Goal: Task Accomplishment & Management: Manage account settings

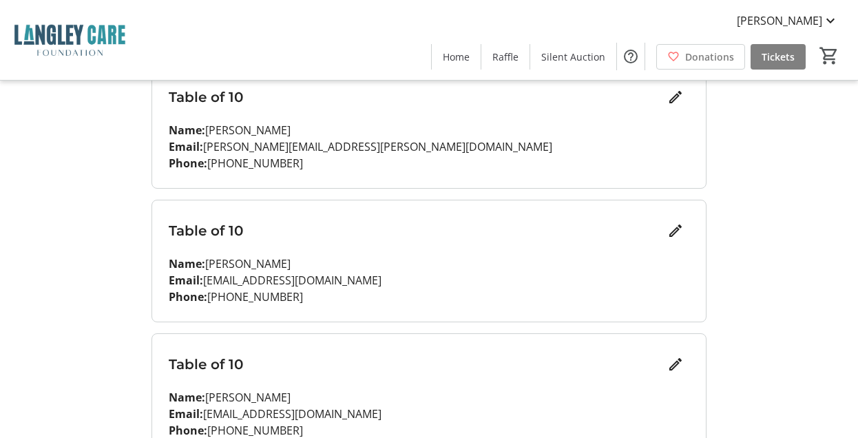
scroll to position [1203, 0]
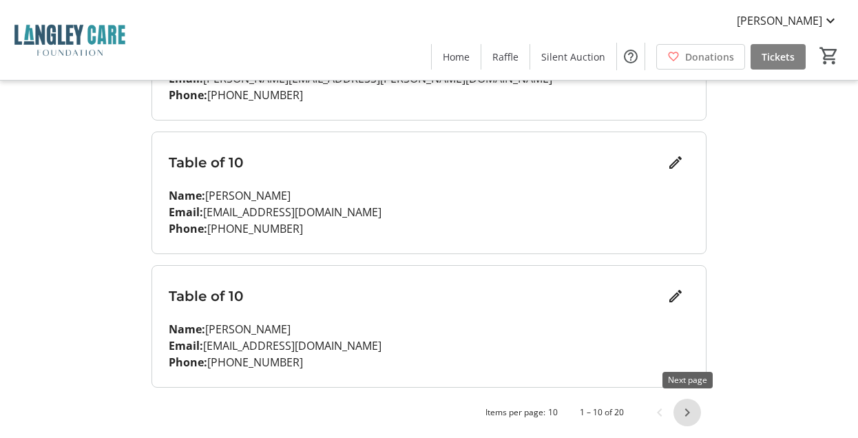
click at [686, 404] on span "Next page" at bounding box center [687, 413] width 28 height 28
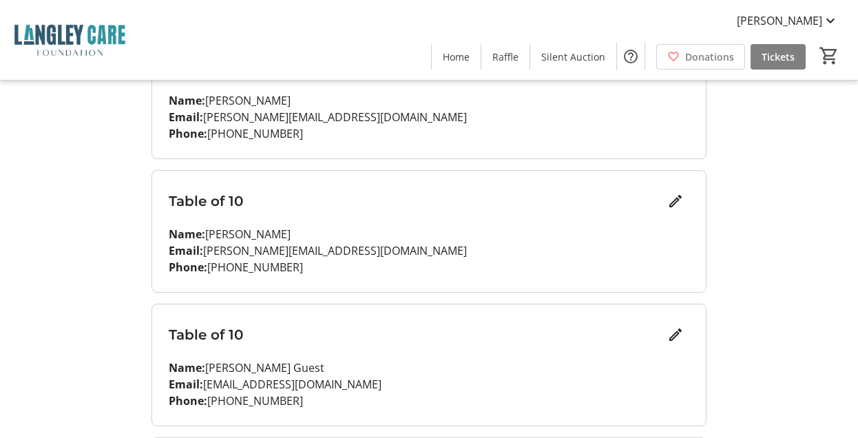
scroll to position [807, 0]
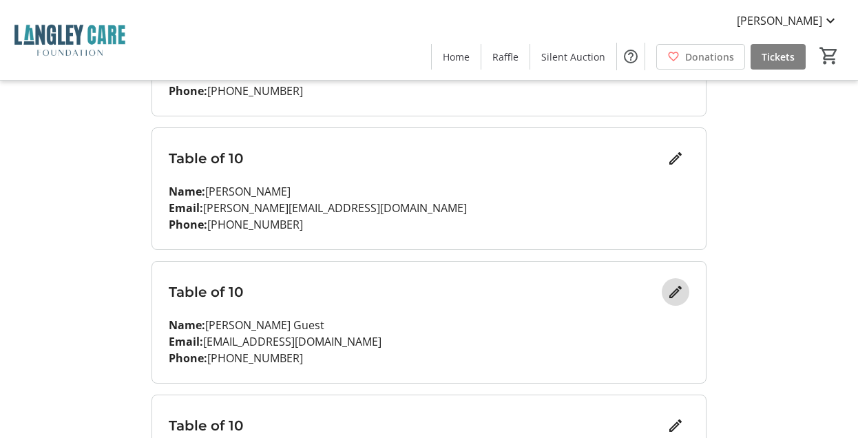
click at [673, 286] on mat-icon "Edit" at bounding box center [675, 292] width 17 height 17
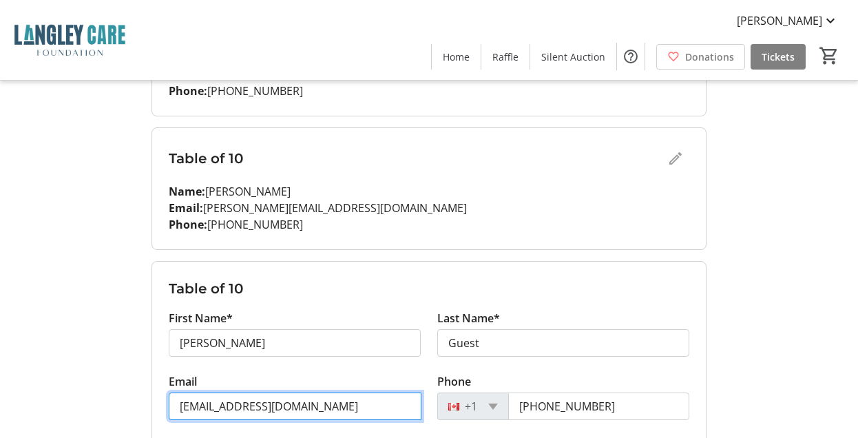
drag, startPoint x: 324, startPoint y: 403, endPoint x: 162, endPoint y: 400, distance: 161.8
click at [162, 400] on div "Email [EMAIL_ADDRESS][DOMAIN_NAME]" at bounding box center [294, 404] width 268 height 63
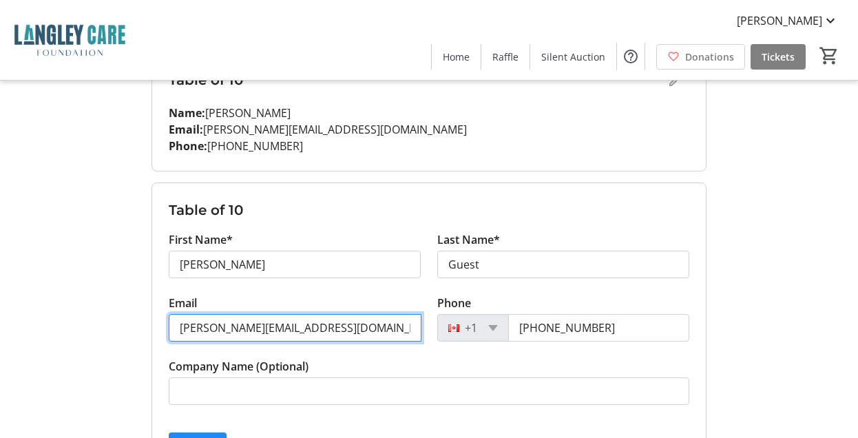
scroll to position [887, 0]
type input "[PERSON_NAME][EMAIL_ADDRESS][DOMAIN_NAME]"
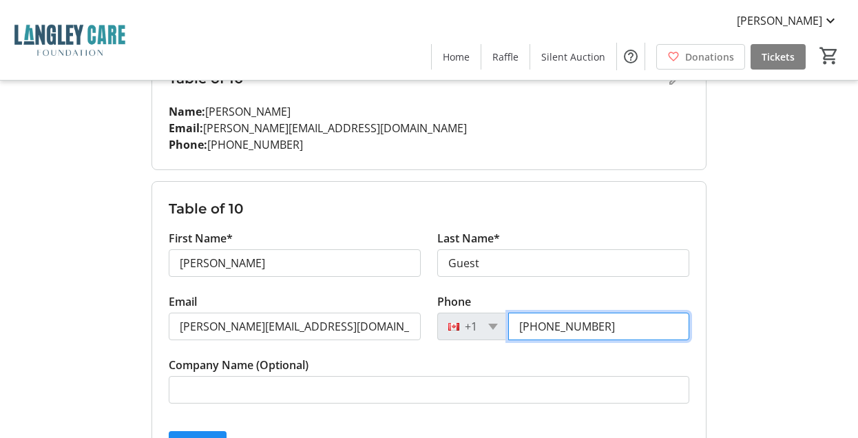
drag, startPoint x: 601, startPoint y: 321, endPoint x: 549, endPoint y: 321, distance: 51.6
click at [549, 321] on input "[PHONE_NUMBER]" at bounding box center [598, 326] width 181 height 28
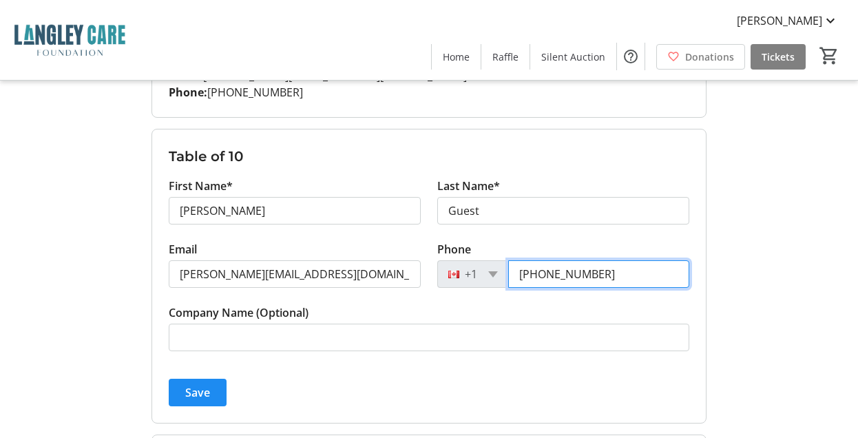
scroll to position [939, 0]
type input "[PHONE_NUMBER]"
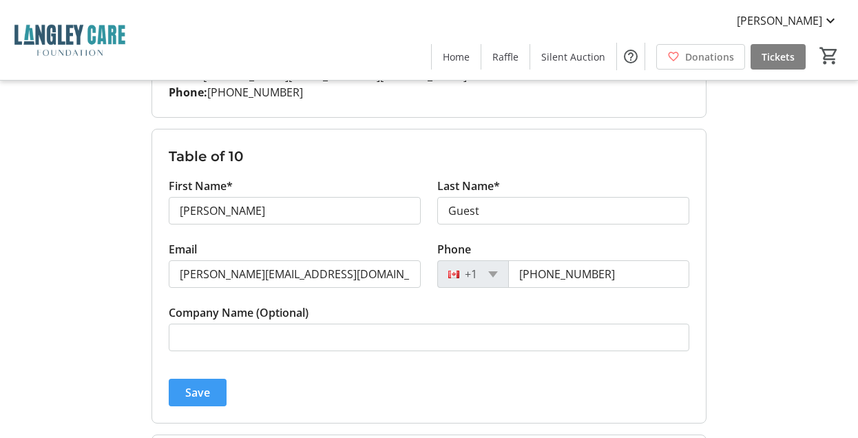
click at [185, 399] on span "submit" at bounding box center [198, 392] width 58 height 33
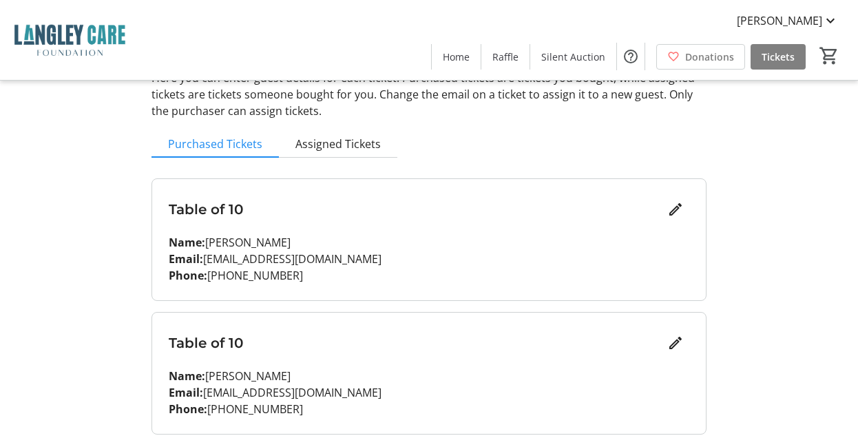
scroll to position [0, 0]
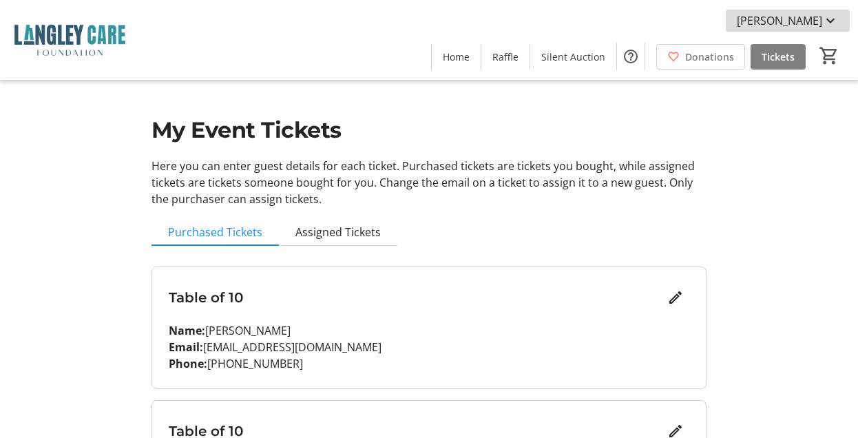
click at [831, 21] on mat-icon at bounding box center [830, 20] width 17 height 17
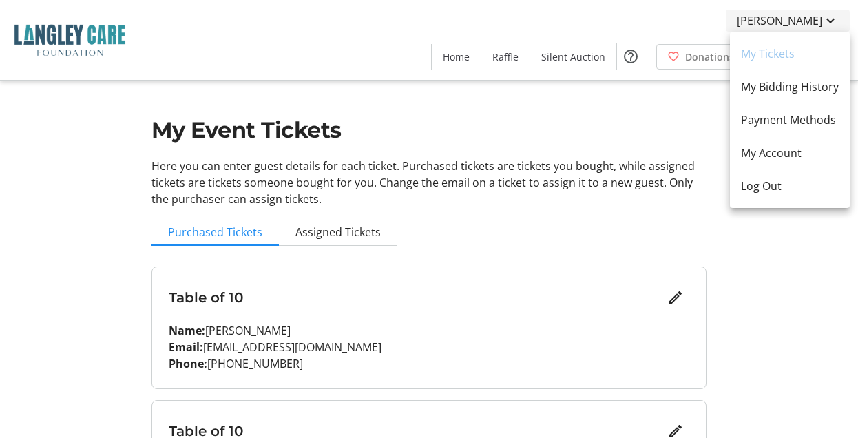
click at [831, 21] on div at bounding box center [429, 219] width 858 height 438
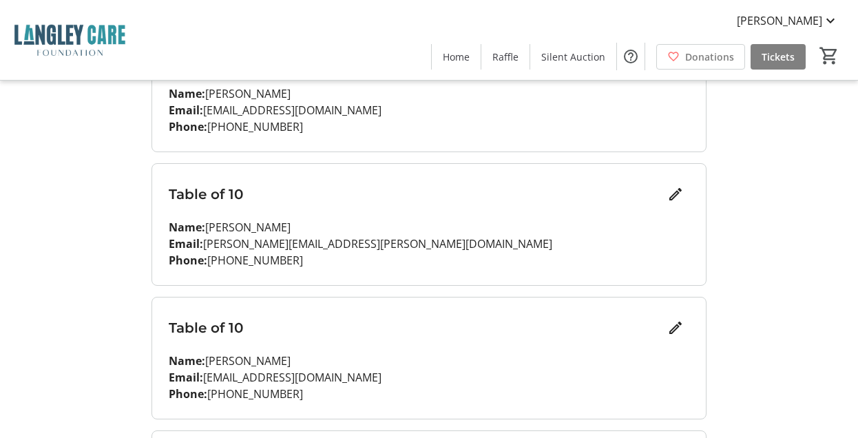
scroll to position [1203, 0]
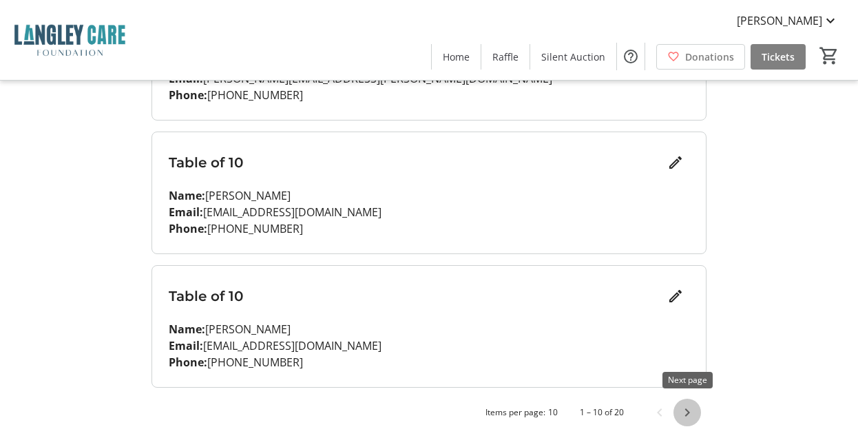
click at [687, 404] on span "Next page" at bounding box center [687, 413] width 28 height 28
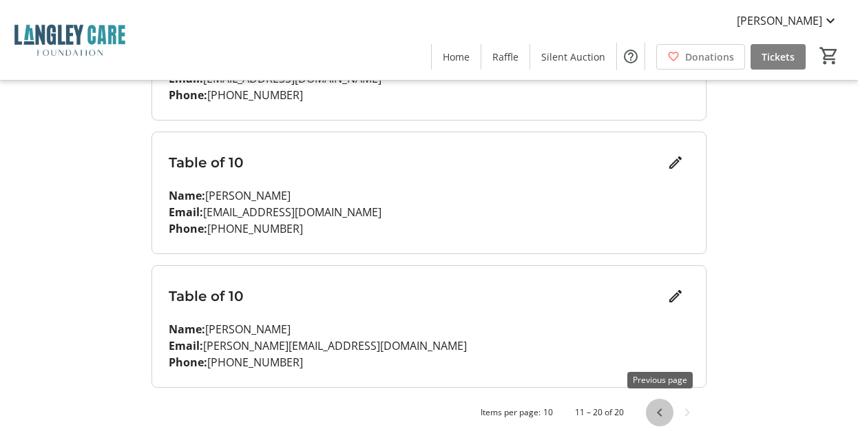
click at [660, 410] on span "Previous page" at bounding box center [660, 413] width 28 height 28
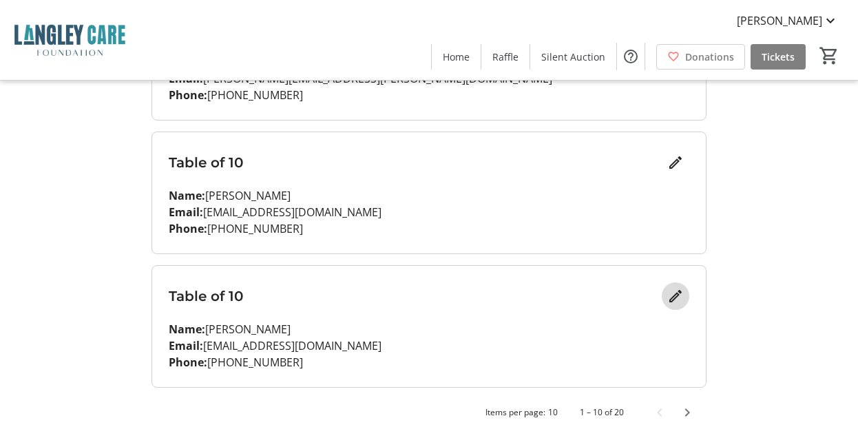
click at [680, 297] on mat-icon "Edit" at bounding box center [675, 296] width 17 height 17
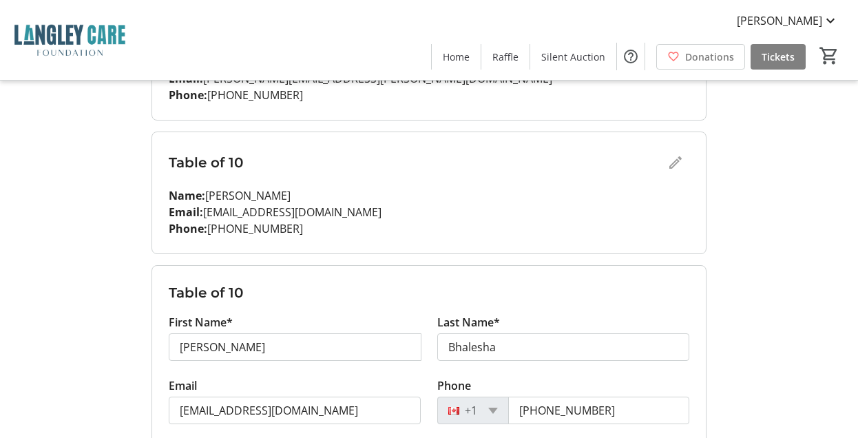
scroll to position [1273, 0]
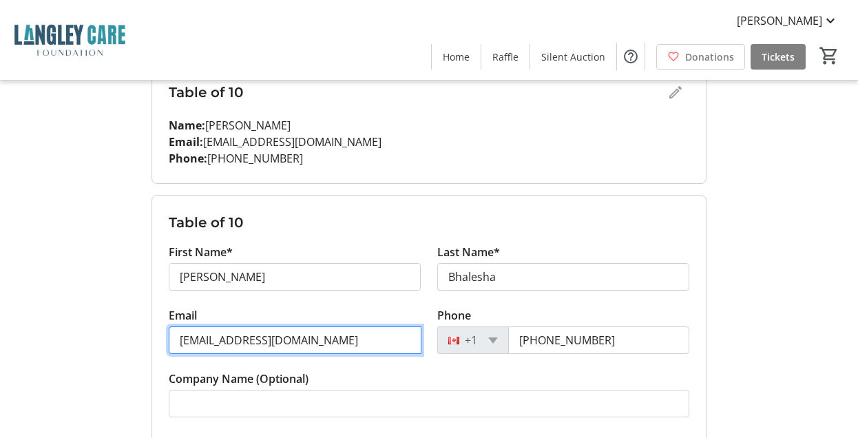
click at [297, 329] on input "[EMAIL_ADDRESS][DOMAIN_NAME]" at bounding box center [295, 340] width 253 height 28
drag, startPoint x: 297, startPoint y: 329, endPoint x: 132, endPoint y: 327, distance: 165.2
drag, startPoint x: 132, startPoint y: 327, endPoint x: 315, endPoint y: 336, distance: 183.3
click at [315, 336] on input "[EMAIL_ADDRESS][DOMAIN_NAME]" at bounding box center [295, 340] width 253 height 28
drag, startPoint x: 315, startPoint y: 336, endPoint x: 176, endPoint y: 331, distance: 139.8
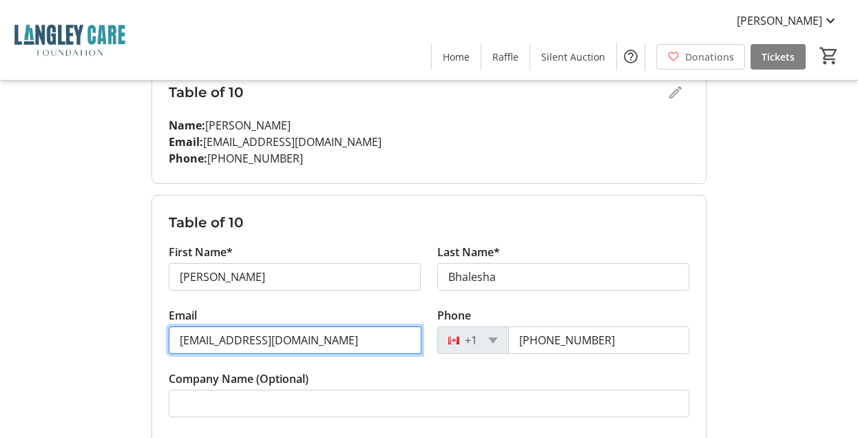
click at [176, 331] on input "[EMAIL_ADDRESS][DOMAIN_NAME]" at bounding box center [295, 340] width 253 height 28
type input "[EMAIL_ADDRESS][DOMAIN_NAME]"
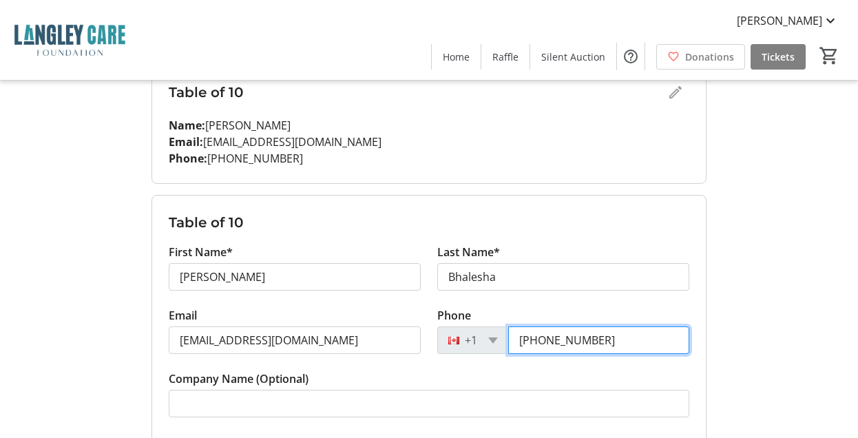
drag, startPoint x: 600, startPoint y: 339, endPoint x: 512, endPoint y: 330, distance: 88.6
click at [512, 330] on input "[PHONE_NUMBER]" at bounding box center [598, 340] width 181 height 28
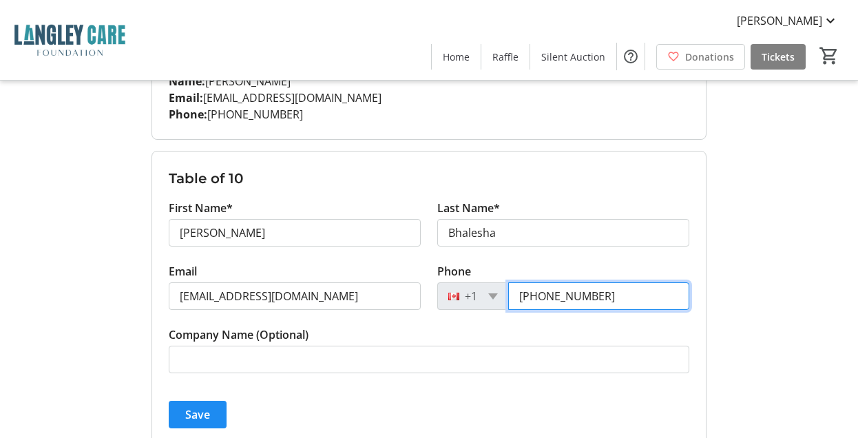
scroll to position [1318, 0]
type input "[PHONE_NUMBER]"
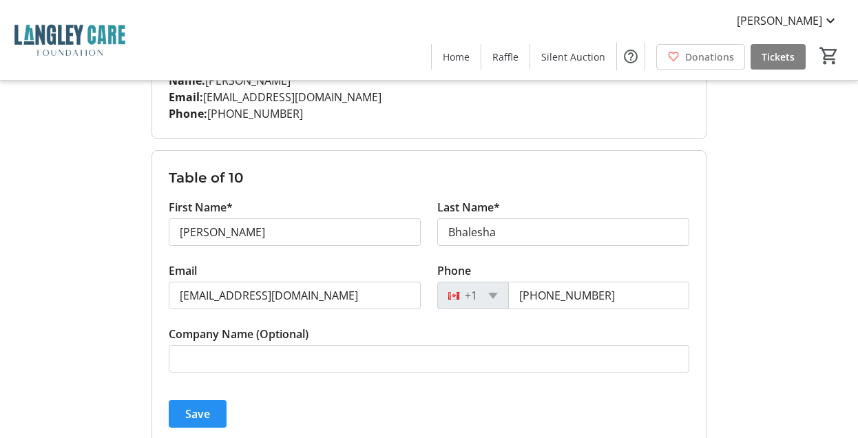
click at [202, 405] on span "Save" at bounding box center [197, 413] width 25 height 17
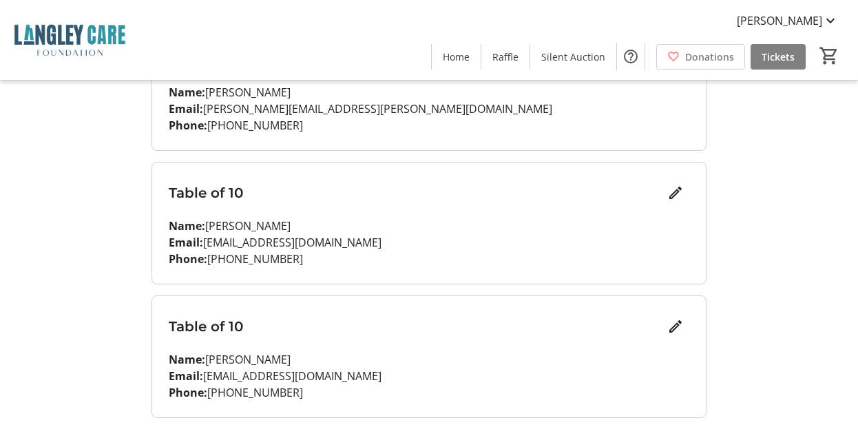
scroll to position [1170, 0]
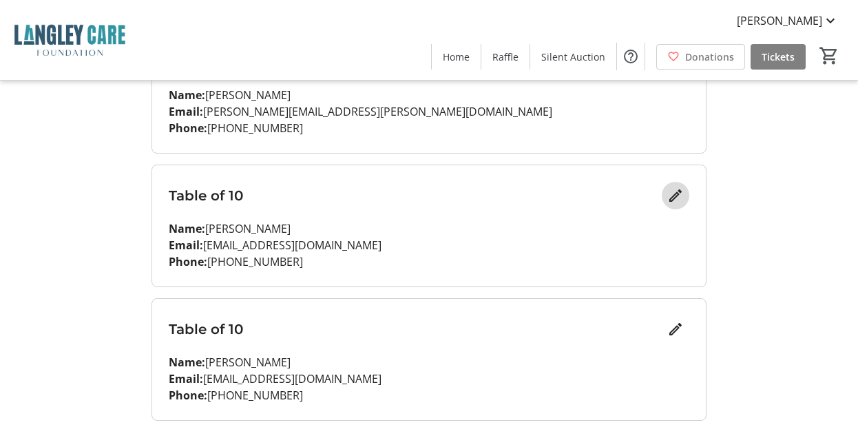
click at [674, 193] on mat-icon "Edit" at bounding box center [675, 195] width 17 height 17
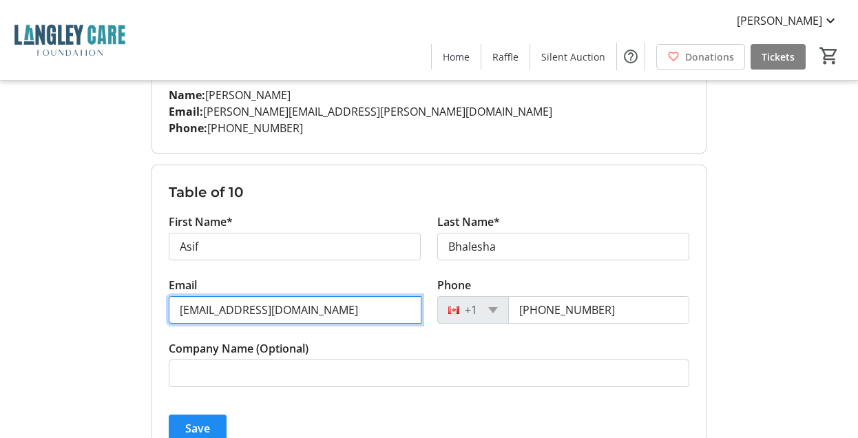
click at [176, 304] on input "[EMAIL_ADDRESS][DOMAIN_NAME]" at bounding box center [295, 310] width 253 height 28
drag, startPoint x: 242, startPoint y: 307, endPoint x: 304, endPoint y: 304, distance: 62.0
click at [304, 304] on input "[EMAIL_ADDRESS][DOMAIN_NAME]" at bounding box center [295, 310] width 253 height 28
type input "[EMAIL_ADDRESS][DOMAIN_NAME]"
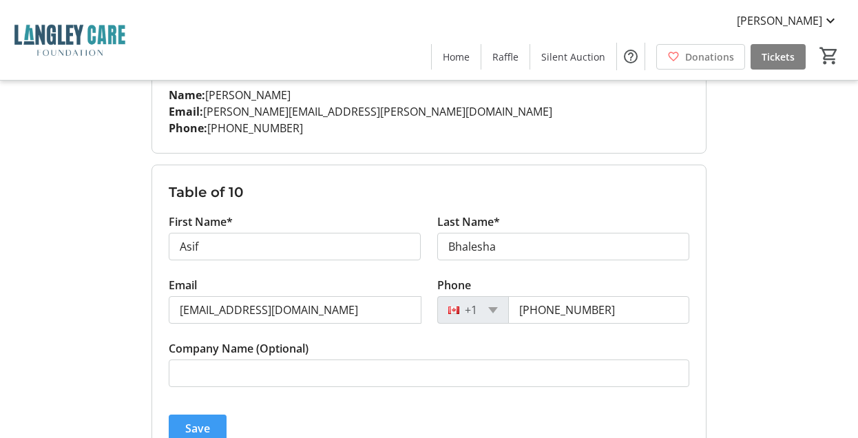
click at [193, 428] on span "Save" at bounding box center [197, 428] width 25 height 17
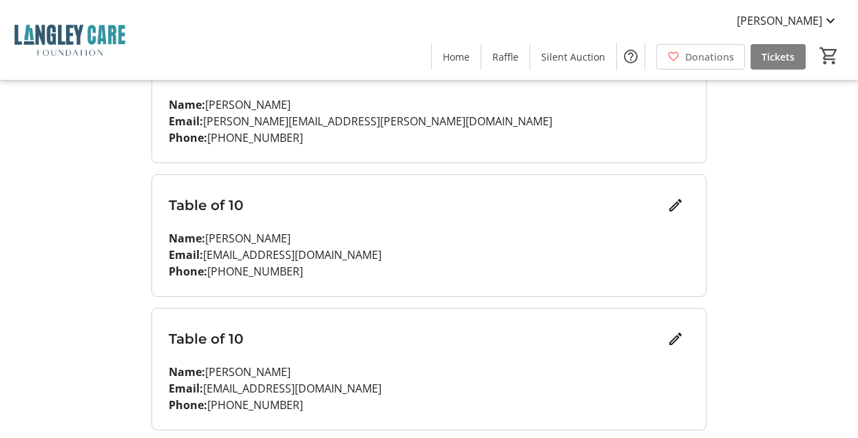
scroll to position [1203, 0]
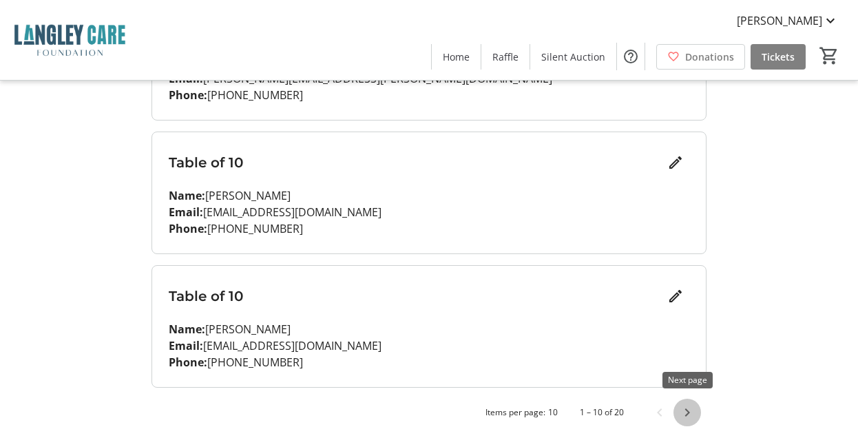
click at [692, 411] on span "Next page" at bounding box center [687, 413] width 28 height 28
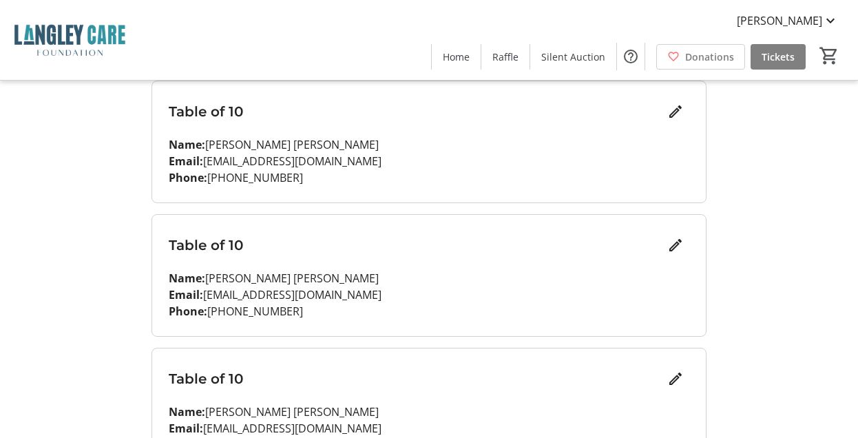
scroll to position [133, 0]
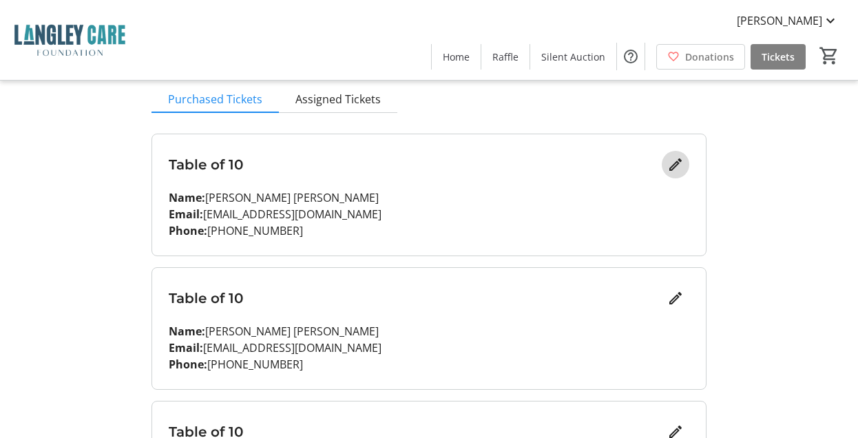
click at [670, 169] on mat-icon "Edit" at bounding box center [675, 164] width 17 height 17
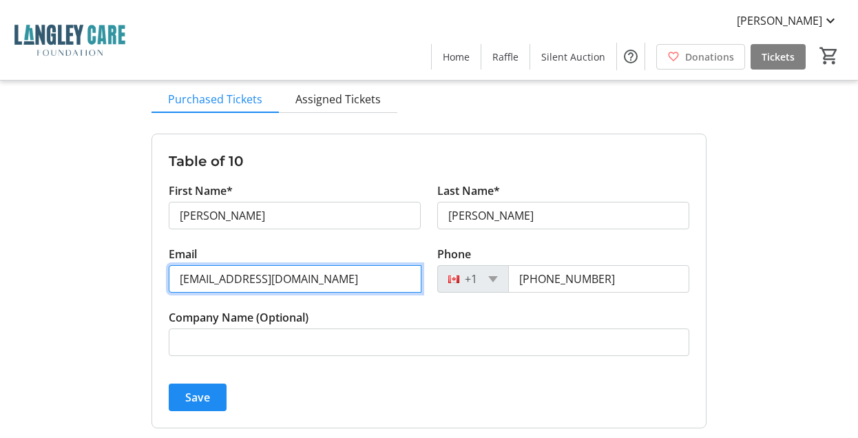
drag, startPoint x: 296, startPoint y: 280, endPoint x: 143, endPoint y: 270, distance: 153.1
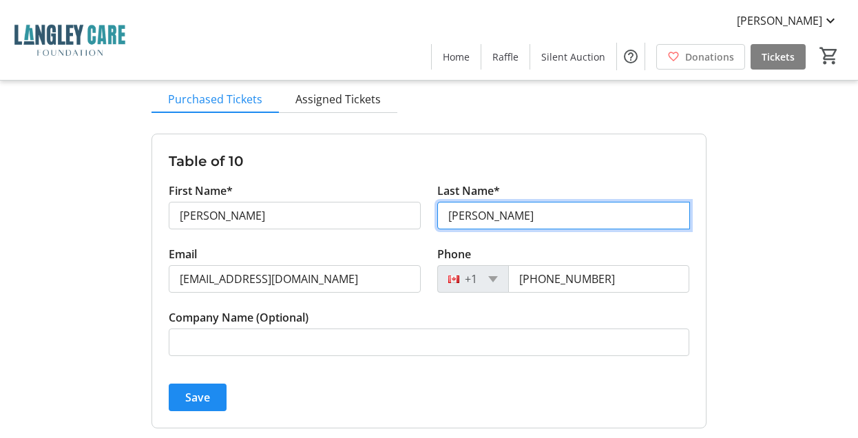
click at [504, 217] on input "[PERSON_NAME]" at bounding box center [563, 216] width 253 height 28
type input "[PERSON_NAME]"
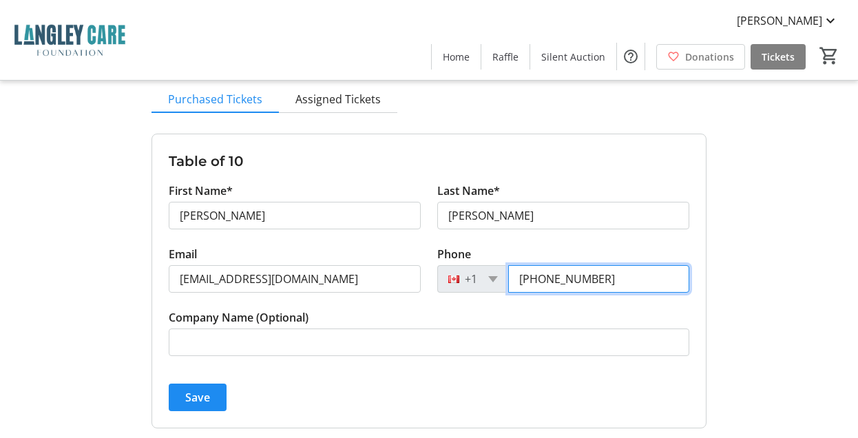
drag, startPoint x: 618, startPoint y: 279, endPoint x: 547, endPoint y: 281, distance: 70.9
click at [547, 281] on input "[PHONE_NUMBER]" at bounding box center [598, 279] width 181 height 28
type input "[PHONE_NUMBER]"
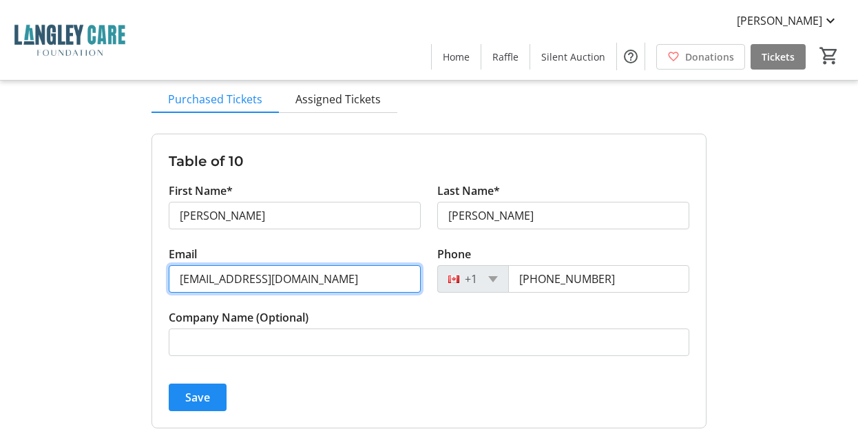
click at [290, 276] on input "[EMAIL_ADDRESS][DOMAIN_NAME]" at bounding box center [295, 279] width 252 height 28
drag, startPoint x: 290, startPoint y: 276, endPoint x: 124, endPoint y: 277, distance: 166.6
type input "[EMAIL_ADDRESS][DOMAIN_NAME]"
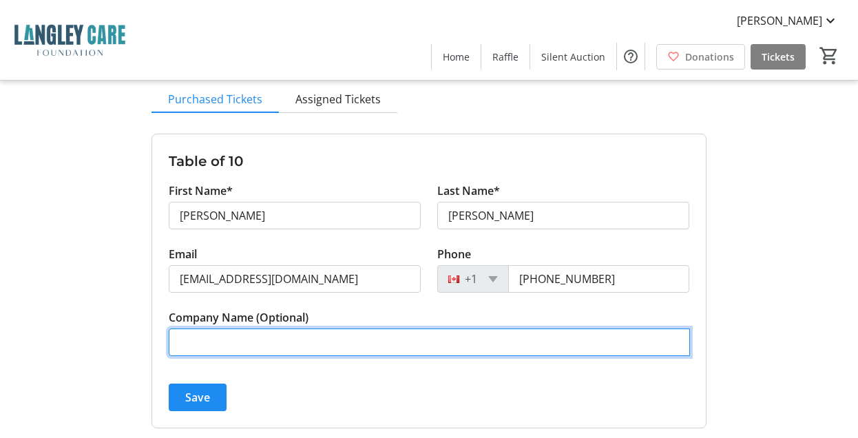
click at [201, 341] on input "Company Name (Optional)" at bounding box center [430, 342] width 522 height 28
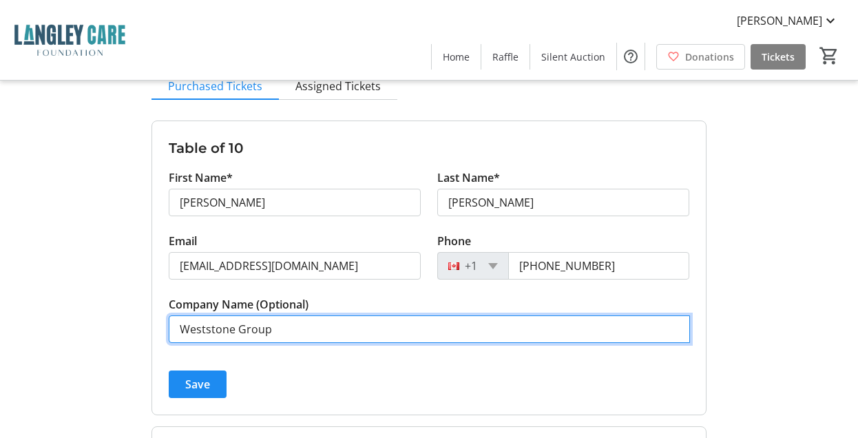
scroll to position [147, 0]
type input "Weststone Group"
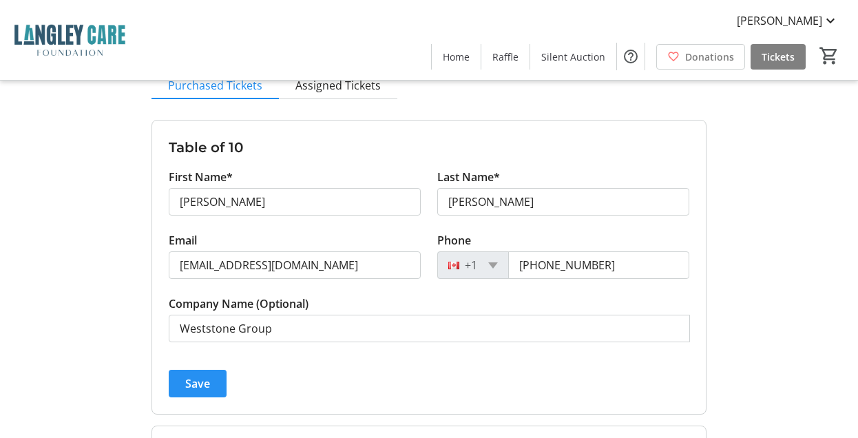
click at [194, 381] on span "Save" at bounding box center [197, 383] width 25 height 17
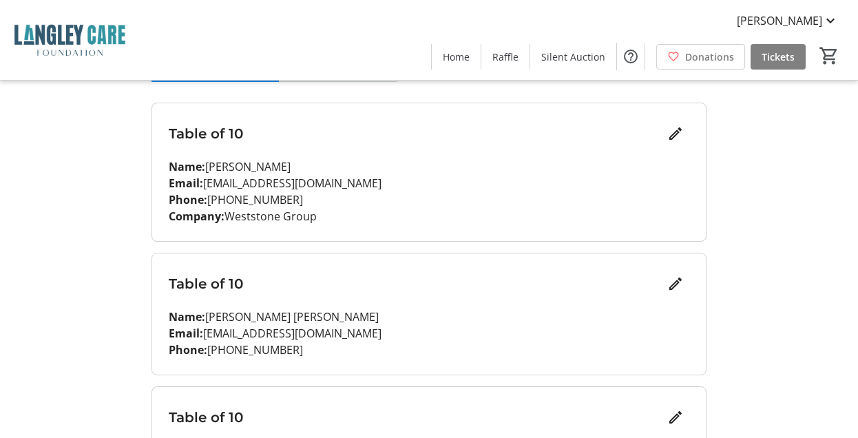
scroll to position [164, 0]
click at [675, 282] on mat-icon "Edit" at bounding box center [675, 283] width 17 height 17
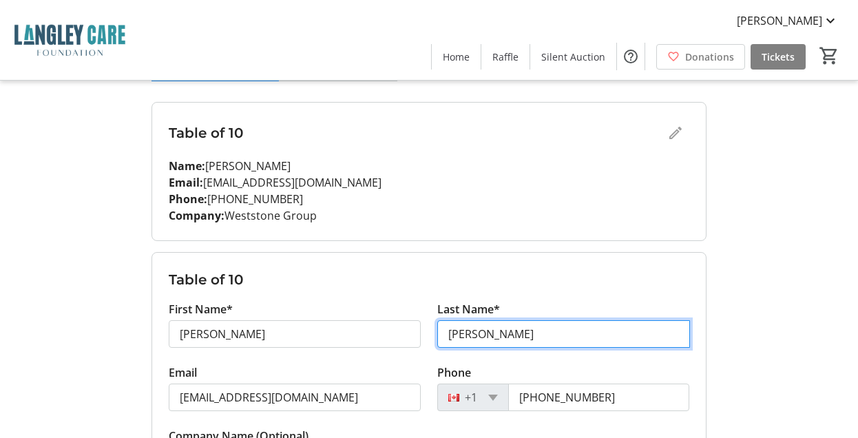
click at [467, 338] on input "[PERSON_NAME]" at bounding box center [563, 334] width 253 height 28
type input "[PERSON_NAME]"
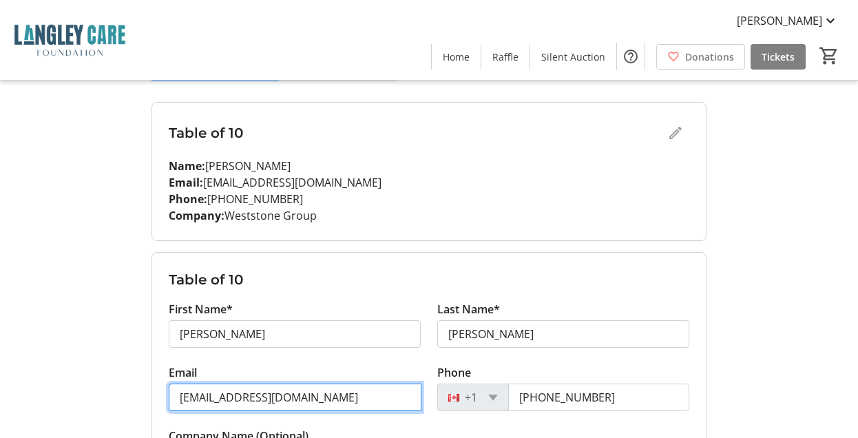
drag, startPoint x: 348, startPoint y: 390, endPoint x: 162, endPoint y: 411, distance: 187.0
click at [162, 411] on div "Email [EMAIL_ADDRESS][DOMAIN_NAME]" at bounding box center [294, 395] width 268 height 63
type input "[EMAIL_ADDRESS][DOMAIN_NAME]"
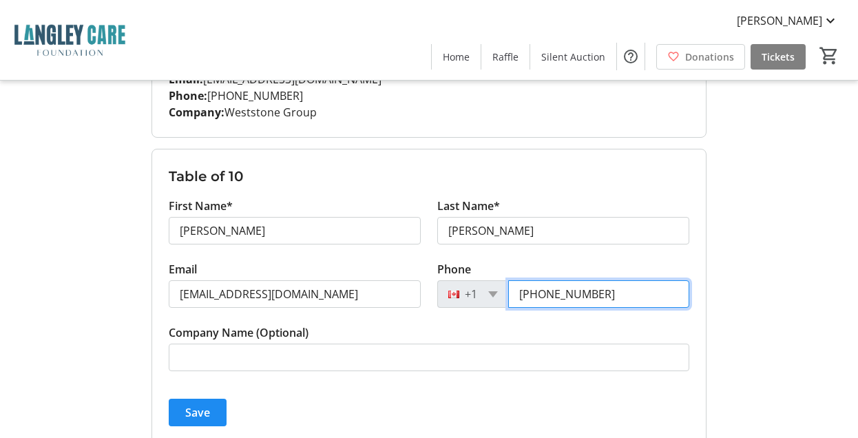
scroll to position [299, 0]
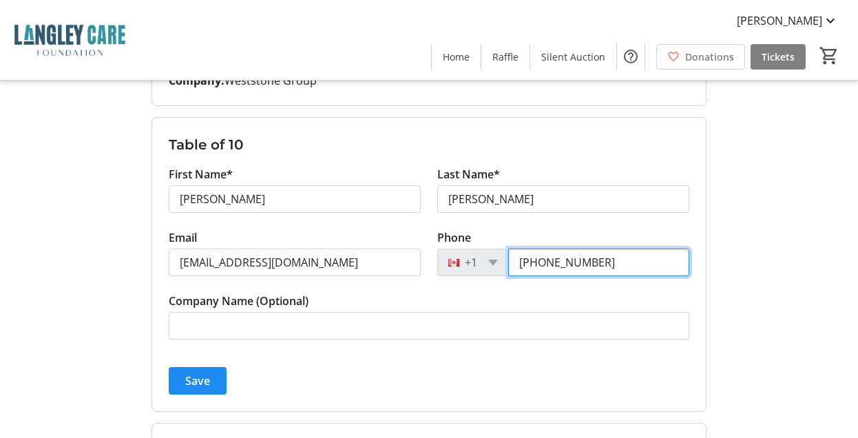
type input "[PHONE_NUMBER]"
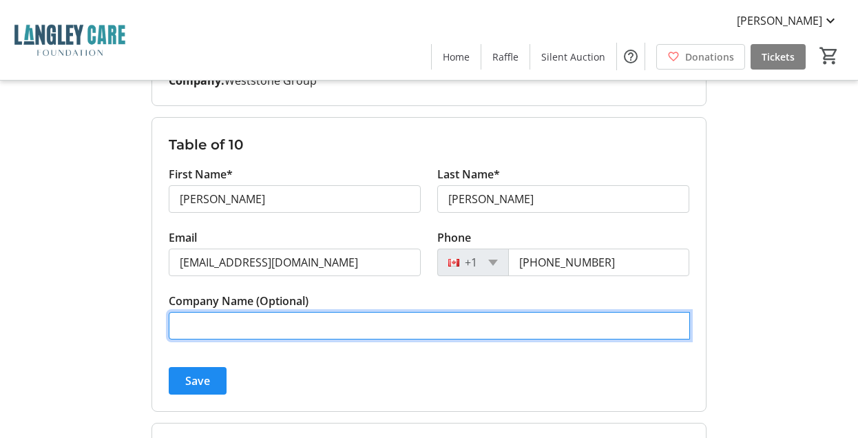
click at [179, 322] on input "Company Name (Optional)" at bounding box center [430, 326] width 522 height 28
type input "West Stone Group"
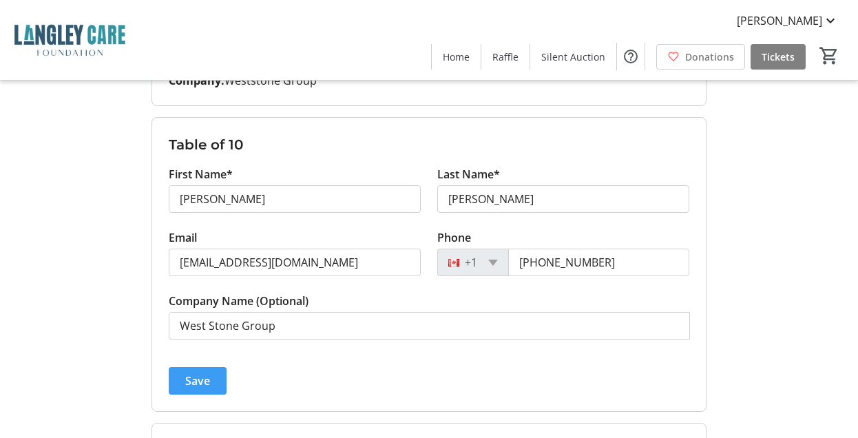
click at [200, 382] on span "Save" at bounding box center [197, 380] width 25 height 17
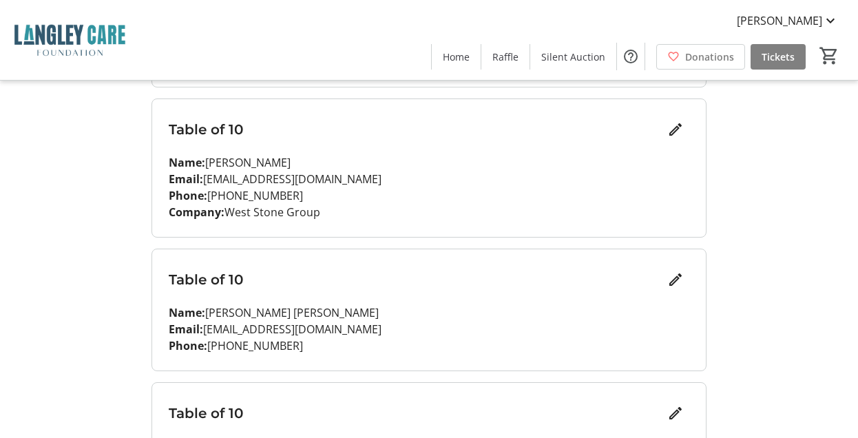
scroll to position [319, 0]
click at [680, 279] on mat-icon "Edit" at bounding box center [675, 278] width 17 height 17
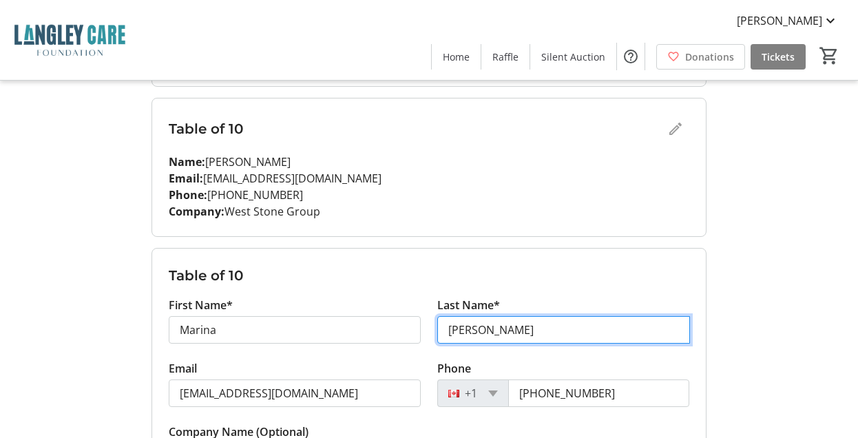
click at [476, 327] on input "[PERSON_NAME]" at bounding box center [563, 330] width 253 height 28
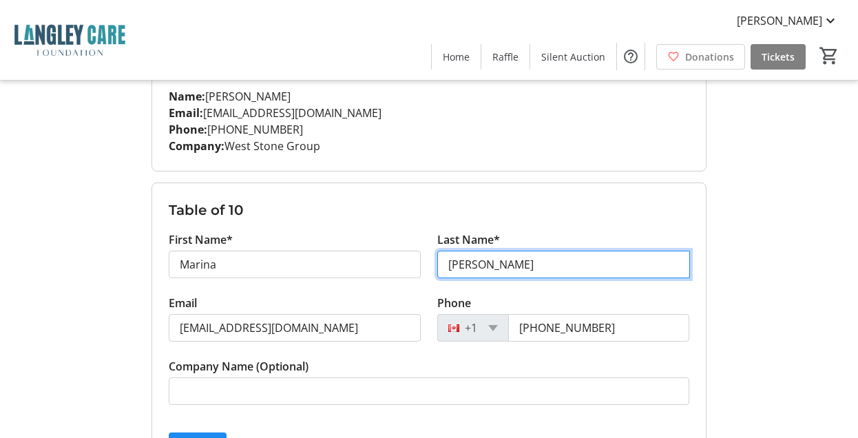
scroll to position [385, 0]
type input "[PERSON_NAME]"
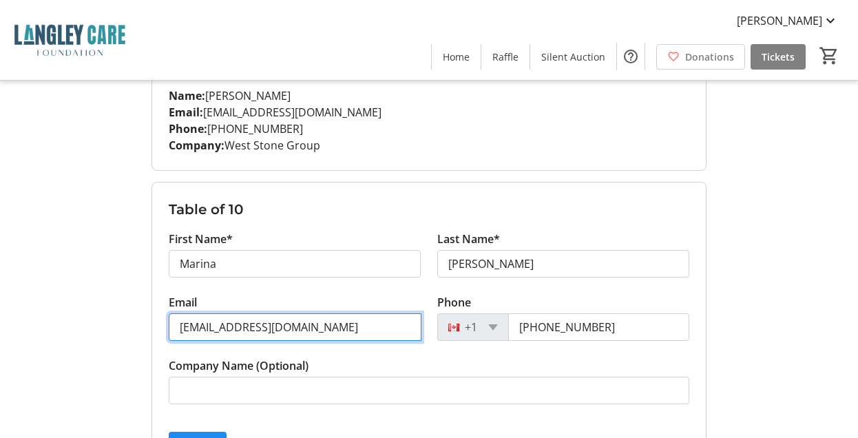
drag, startPoint x: 293, startPoint y: 321, endPoint x: 164, endPoint y: 326, distance: 129.5
click at [164, 326] on div "Email [EMAIL_ADDRESS][DOMAIN_NAME]" at bounding box center [294, 325] width 268 height 63
type input "[EMAIL_ADDRESS][DOMAIN_NAME]"
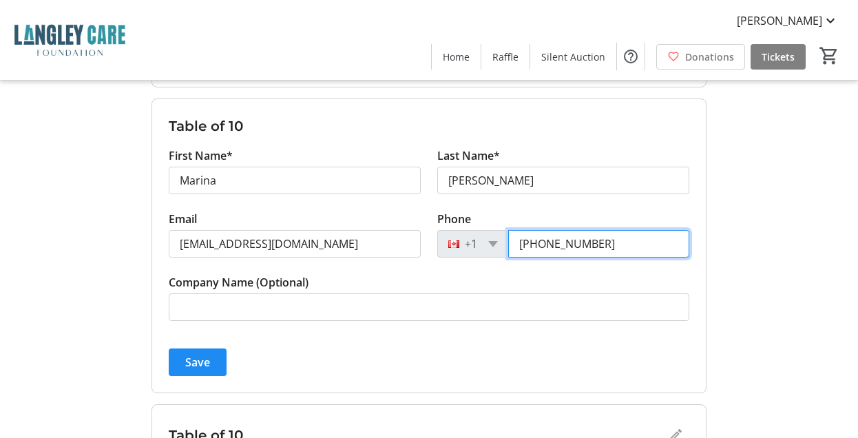
scroll to position [469, 0]
type input "[PHONE_NUMBER]"
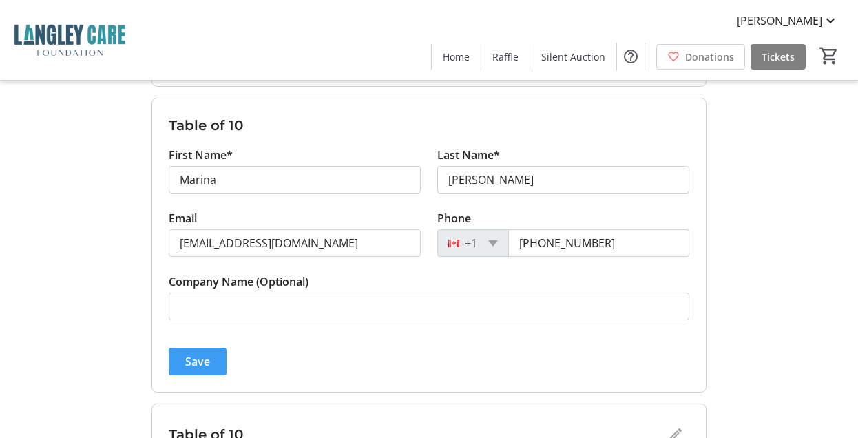
click at [193, 360] on span "Save" at bounding box center [197, 361] width 25 height 17
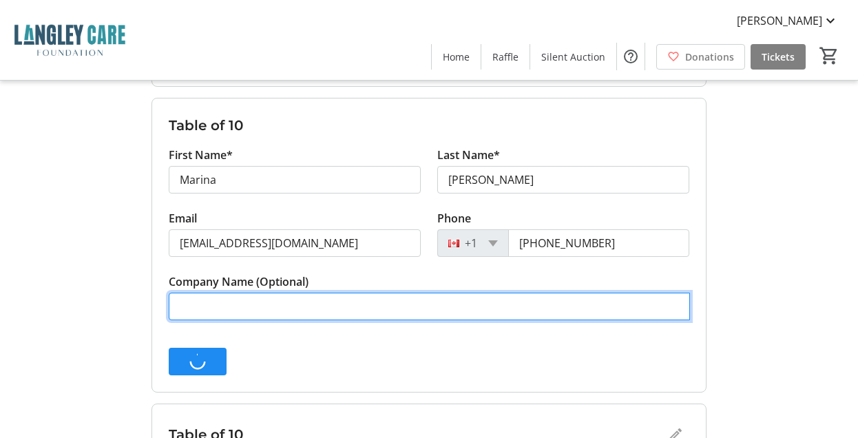
click at [202, 310] on input "Company Name (Optional)" at bounding box center [430, 307] width 522 height 28
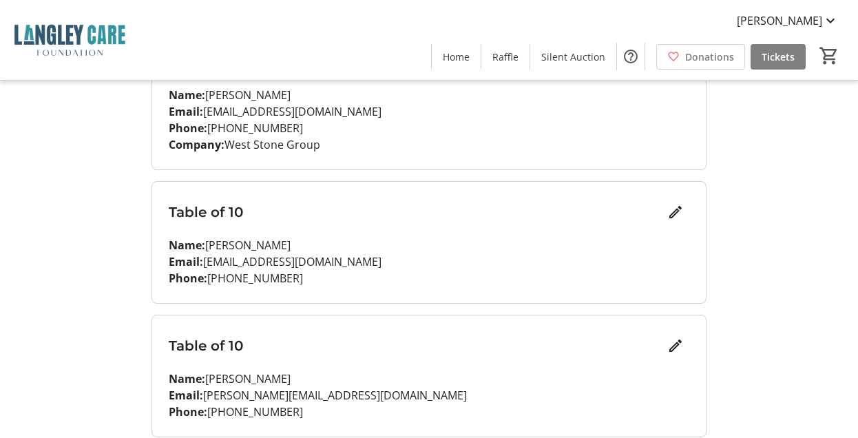
scroll to position [385, 0]
click at [670, 213] on mat-icon "Edit" at bounding box center [675, 212] width 17 height 17
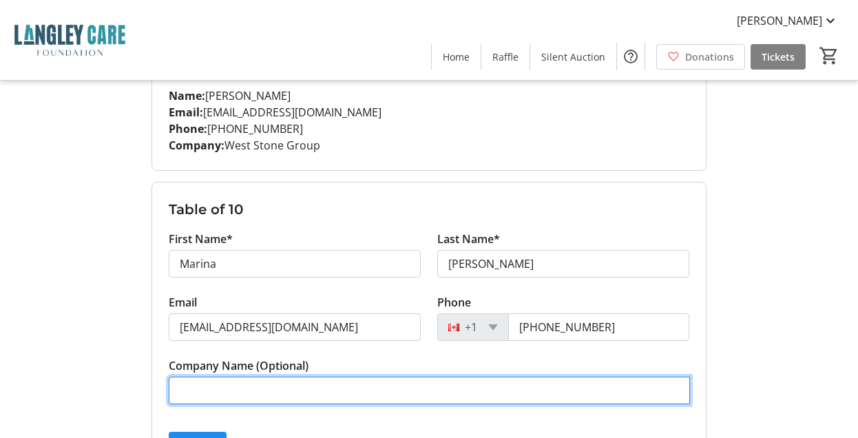
click at [246, 398] on input "Company Name (Optional)" at bounding box center [430, 390] width 522 height 28
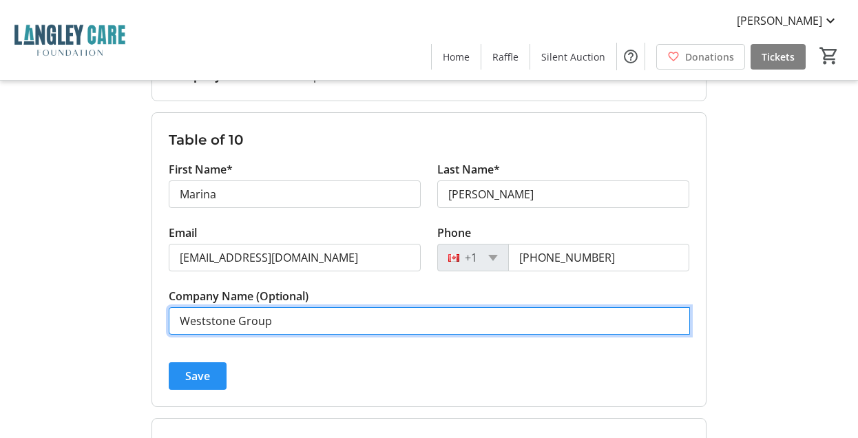
type input "Weststone Group"
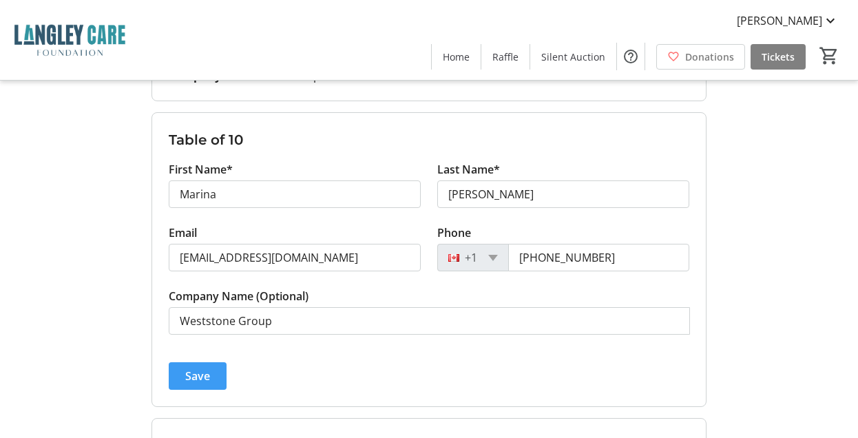
click at [206, 371] on span "Save" at bounding box center [197, 376] width 25 height 17
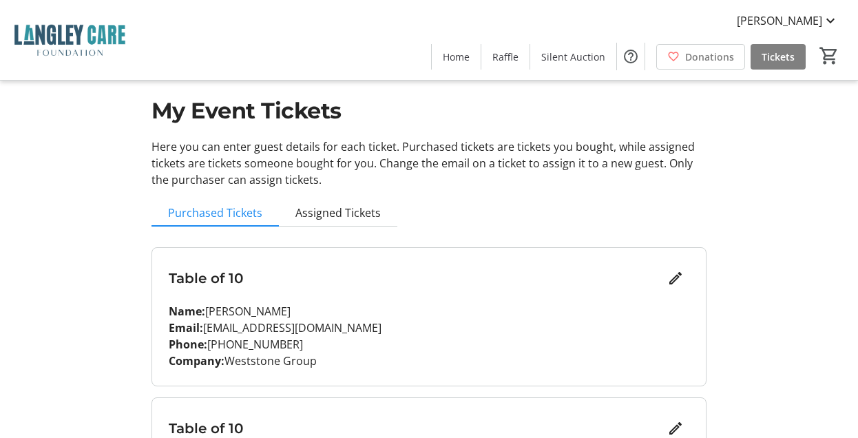
scroll to position [3, 0]
